Goal: Task Accomplishment & Management: Manage account settings

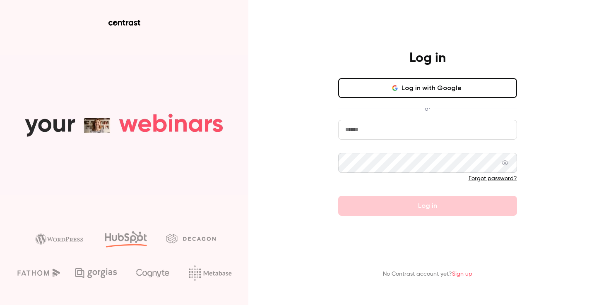
click at [391, 92] on button "Log in with Google" at bounding box center [427, 88] width 179 height 20
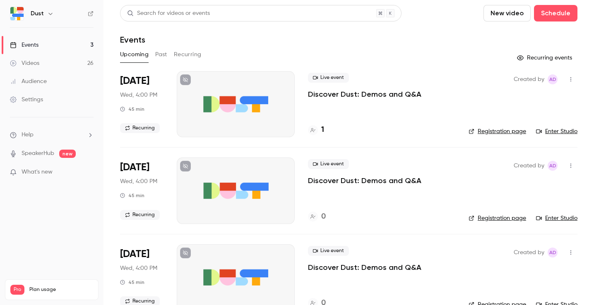
scroll to position [20, 0]
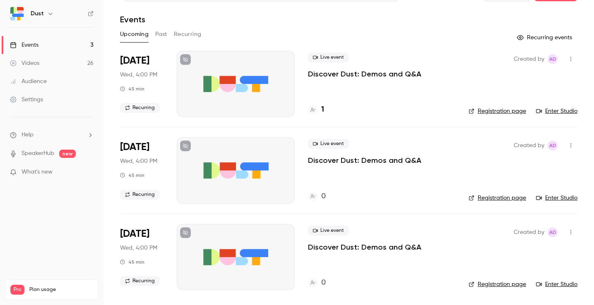
click at [359, 249] on p "Discover Dust: Demos and Q&A" at bounding box center [364, 247] width 113 height 10
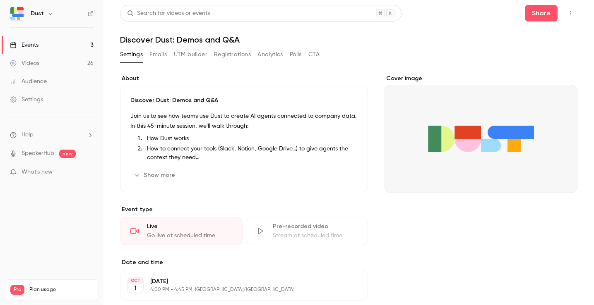
click at [154, 173] on button "Show more" at bounding box center [155, 175] width 50 height 13
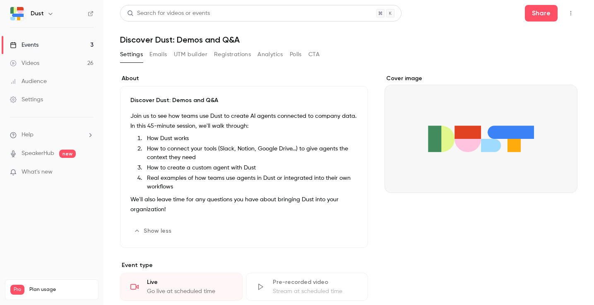
click at [148, 232] on button "Show less" at bounding box center [153, 231] width 46 height 13
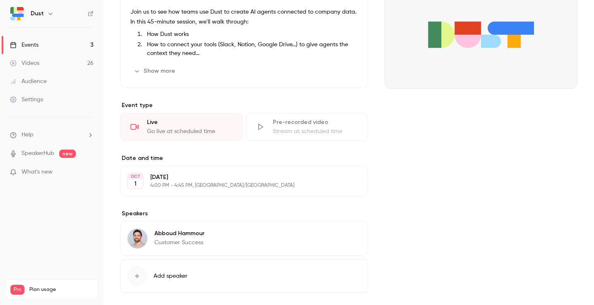
scroll to position [137, 0]
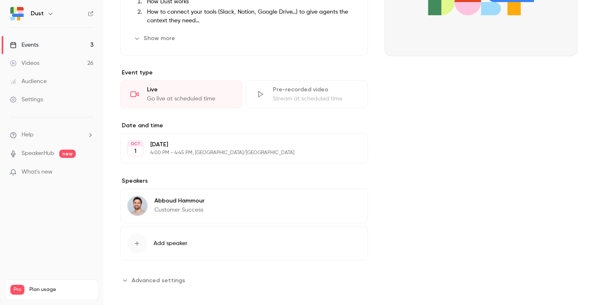
click at [338, 149] on icon "button" at bounding box center [337, 148] width 7 height 7
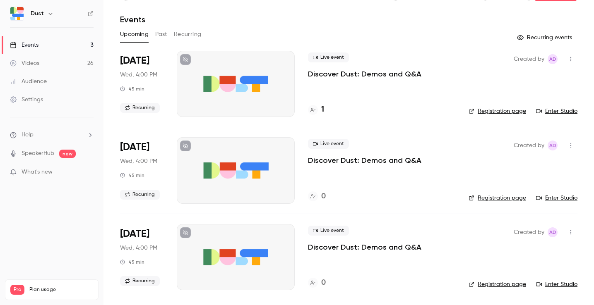
scroll to position [20, 0]
click at [572, 235] on button "button" at bounding box center [570, 232] width 13 height 13
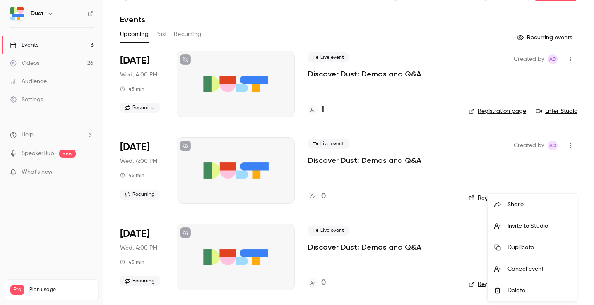
click at [546, 268] on div "Cancel event" at bounding box center [538, 269] width 63 height 8
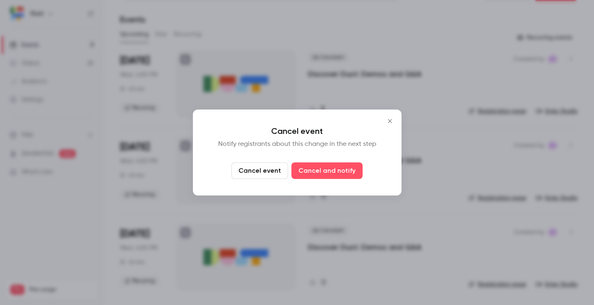
click at [265, 170] on button "Cancel event" at bounding box center [259, 171] width 57 height 17
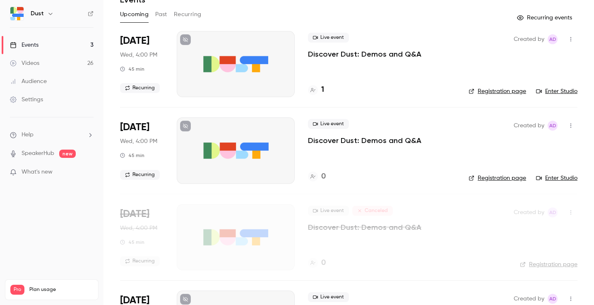
scroll to position [107, 0]
